Goal: Task Accomplishment & Management: Manage account settings

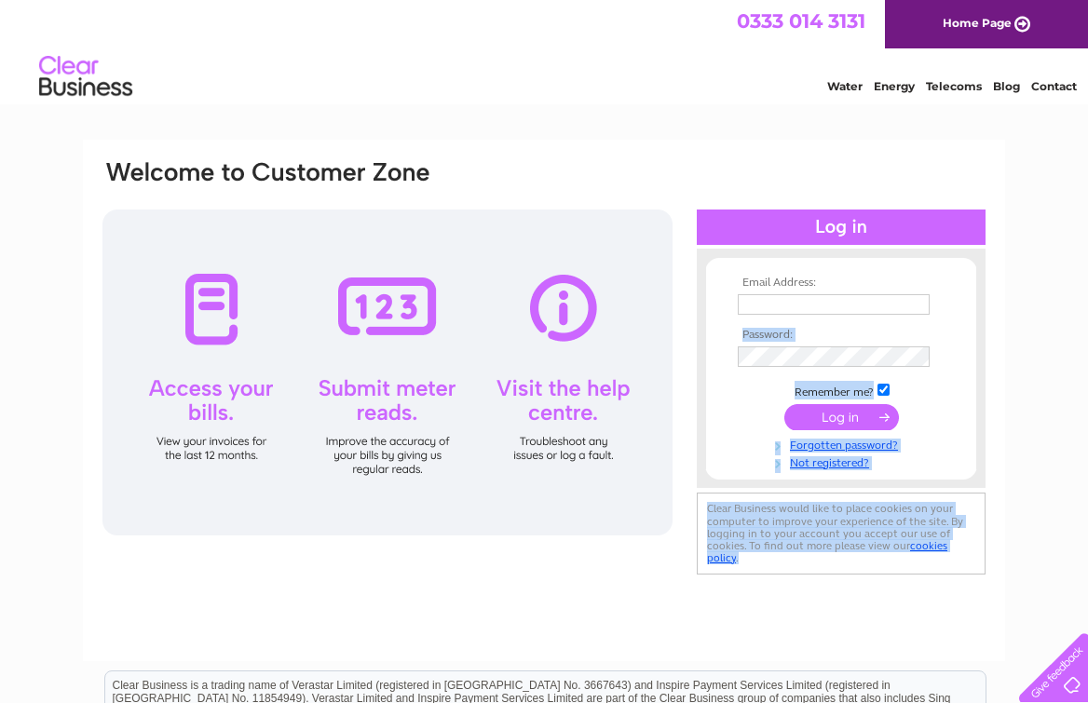
click at [791, 303] on div "Email Address: Password:" at bounding box center [544, 368] width 886 height 421
click at [791, 303] on input "text" at bounding box center [833, 304] width 192 height 20
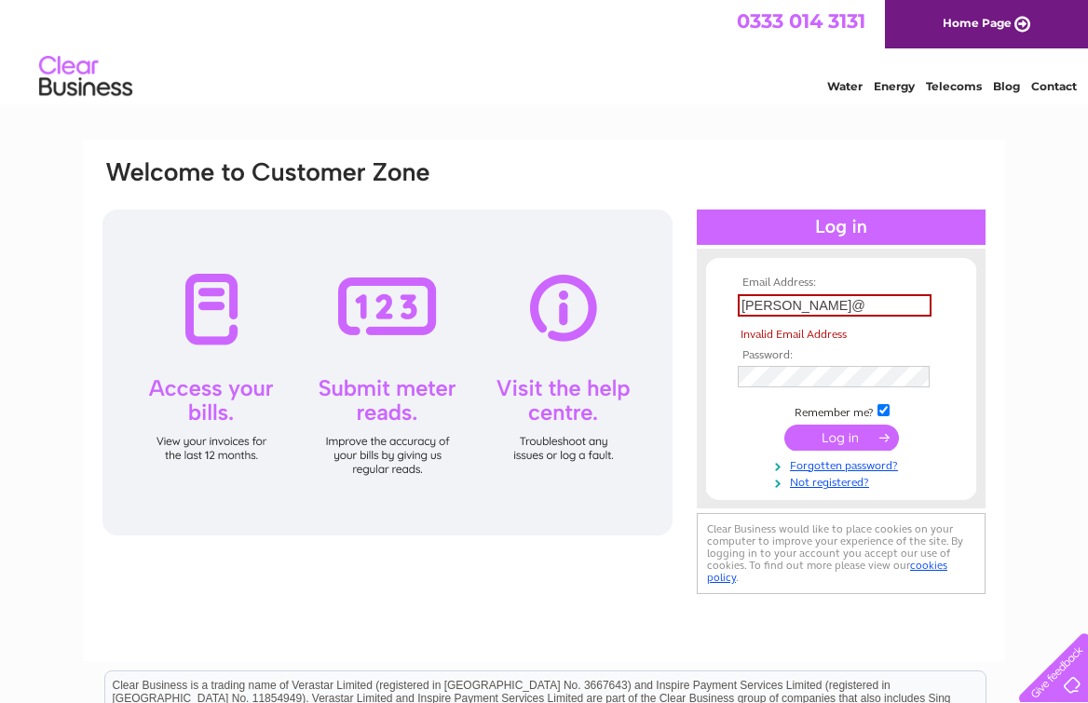
click at [603, 60] on div "Water Energy Telecoms Blog Contact" at bounding box center [544, 78] width 1088 height 61
click at [784, 311] on input "robin@" at bounding box center [834, 305] width 194 height 22
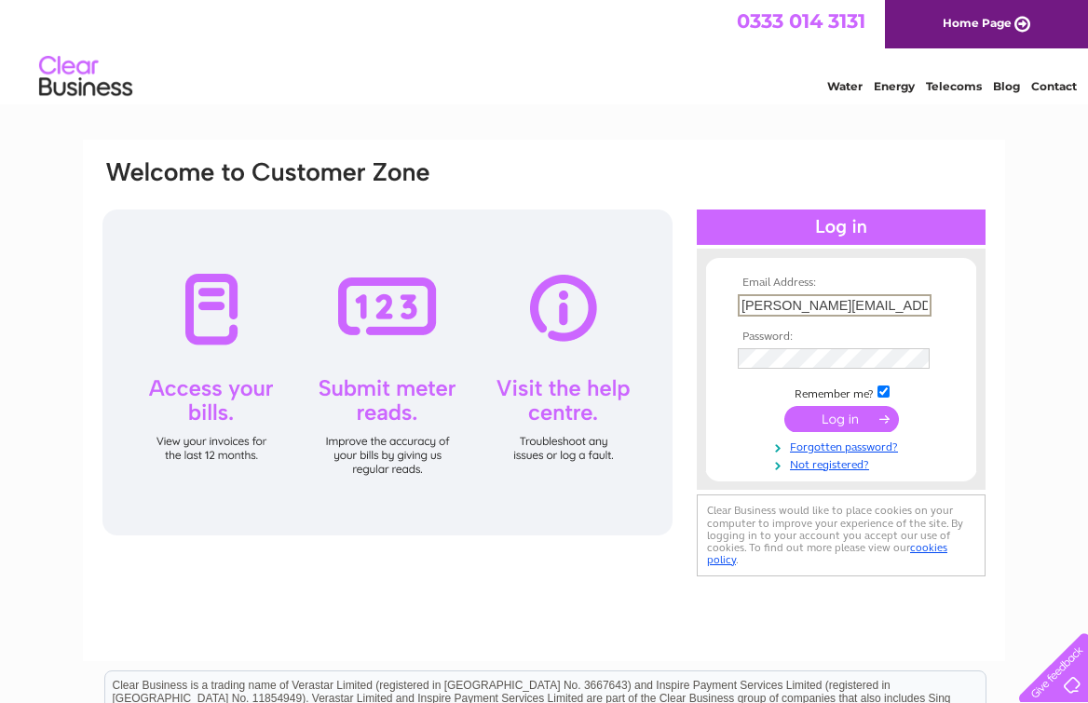
type input "robin@tweeddalecourt.com"
click at [868, 418] on input "submit" at bounding box center [841, 417] width 115 height 26
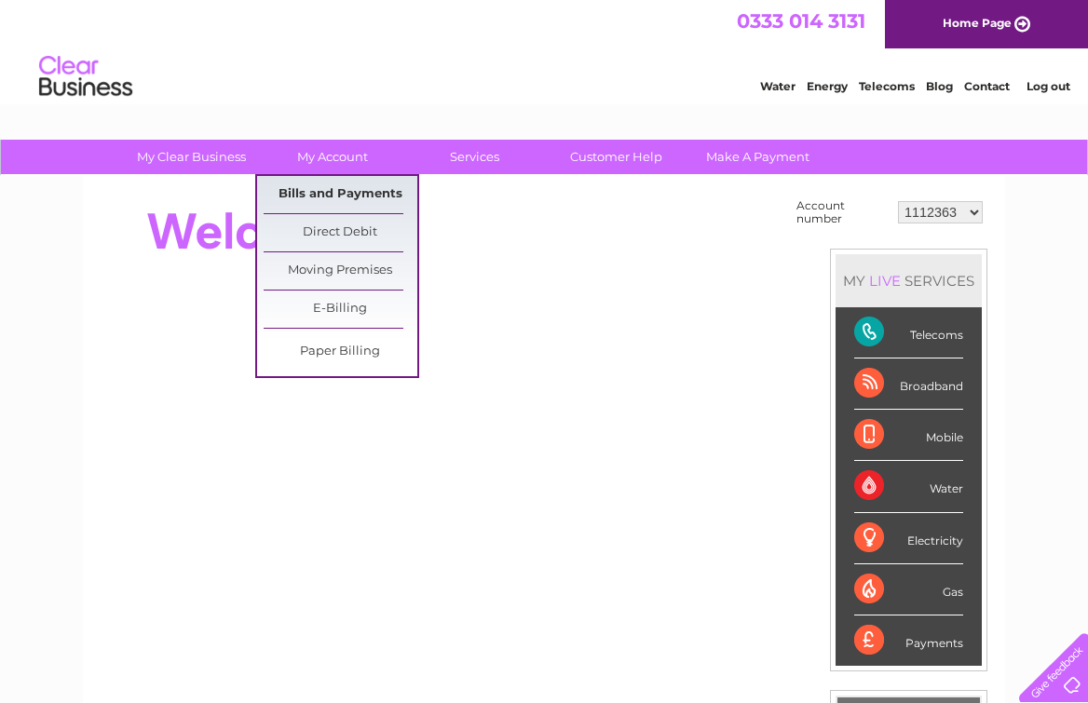
click at [326, 188] on link "Bills and Payments" at bounding box center [340, 194] width 154 height 37
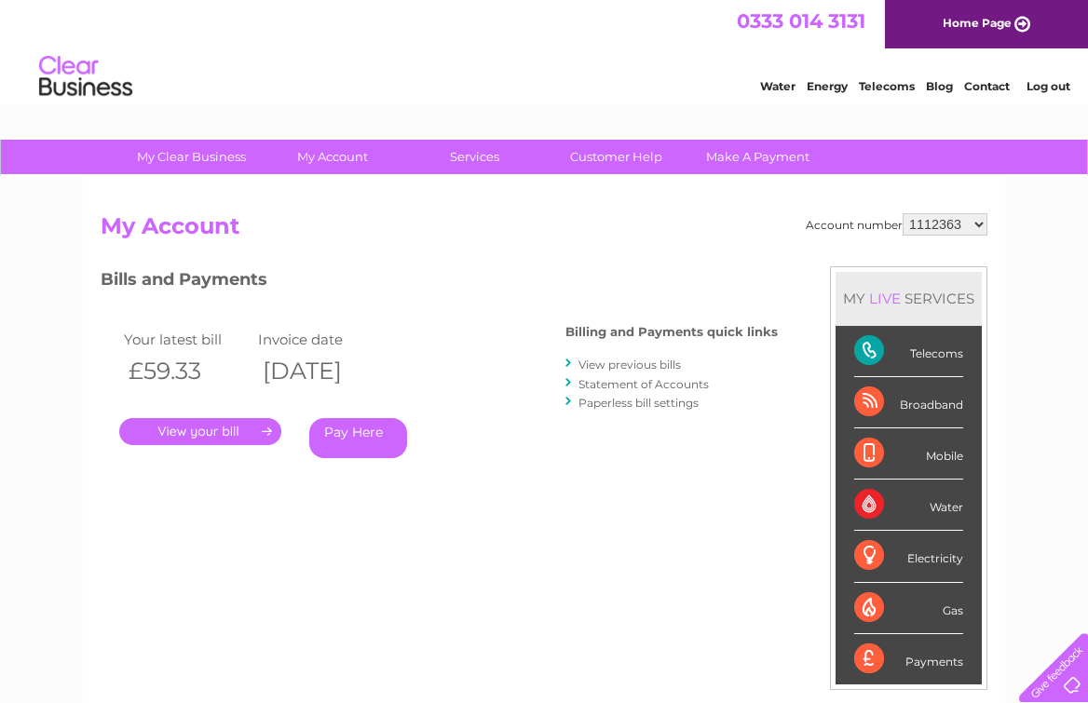
click at [248, 441] on link "." at bounding box center [200, 431] width 162 height 27
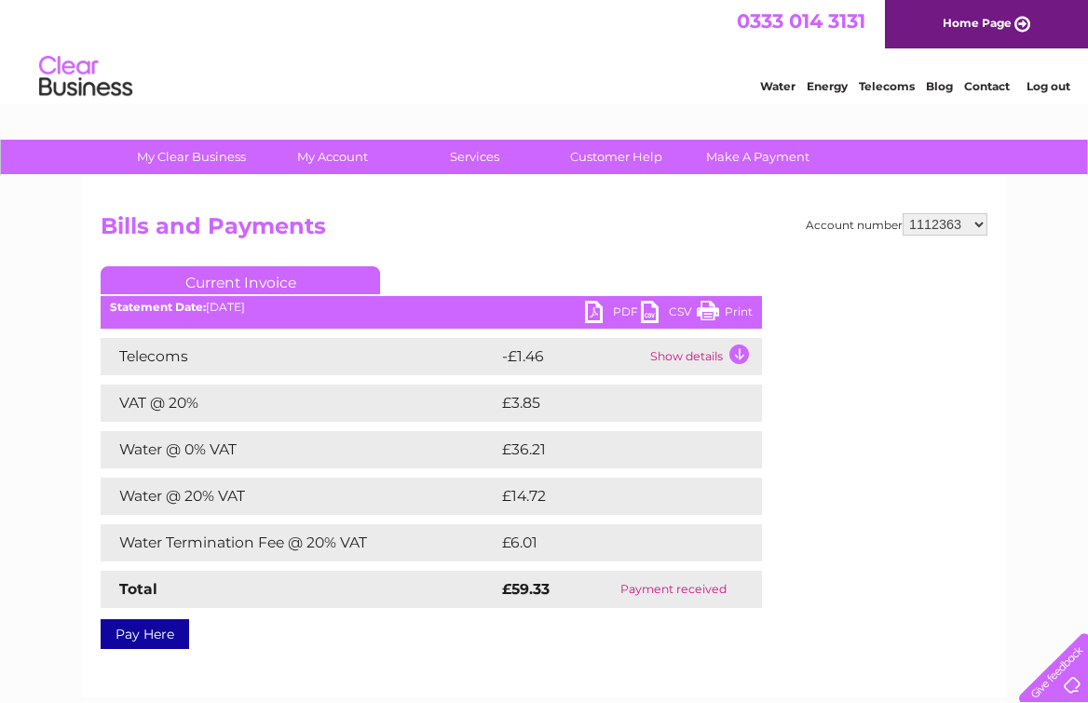
click at [976, 224] on select "1112363 30277049" at bounding box center [944, 224] width 85 height 22
select select "30277049"
click at [925, 229] on select "1112363 30277049" at bounding box center [944, 224] width 85 height 22
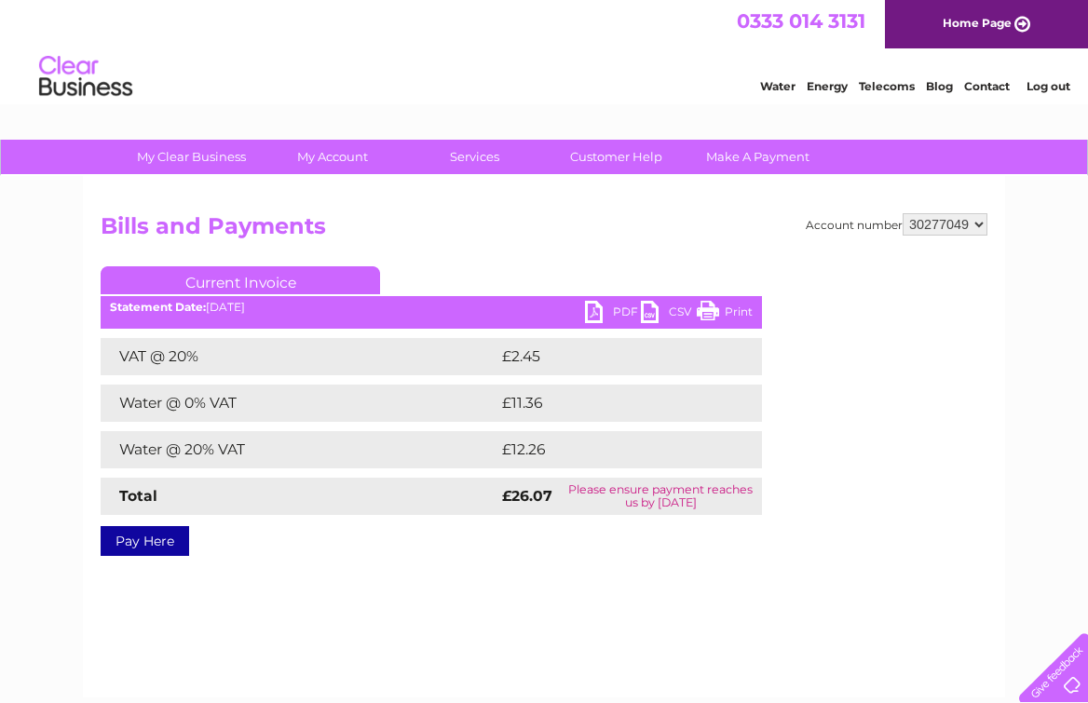
click at [616, 309] on link "PDF" at bounding box center [613, 314] width 56 height 27
